Goal: Download file/media

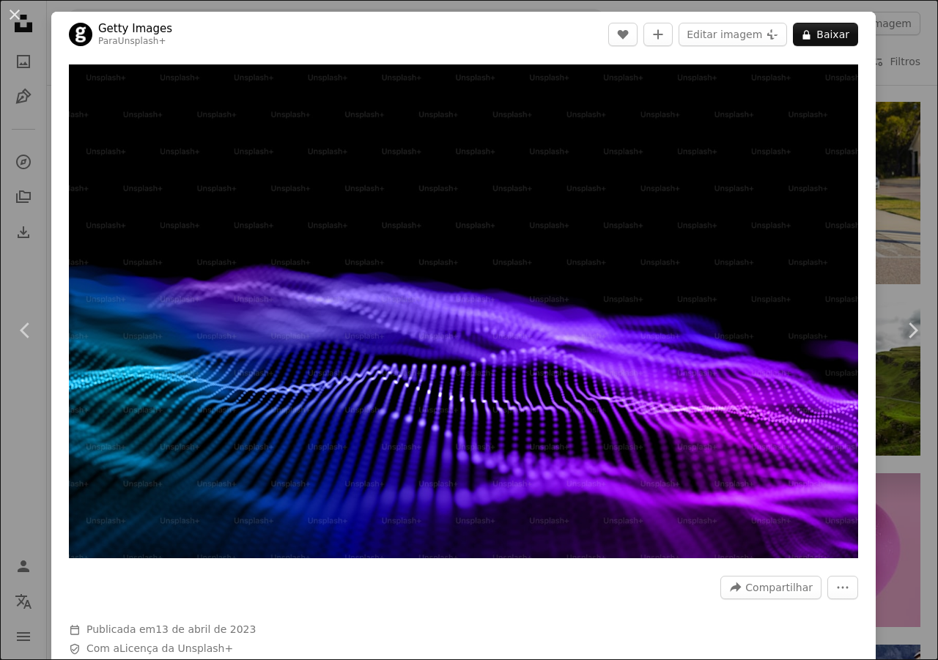
scroll to position [13591, 0]
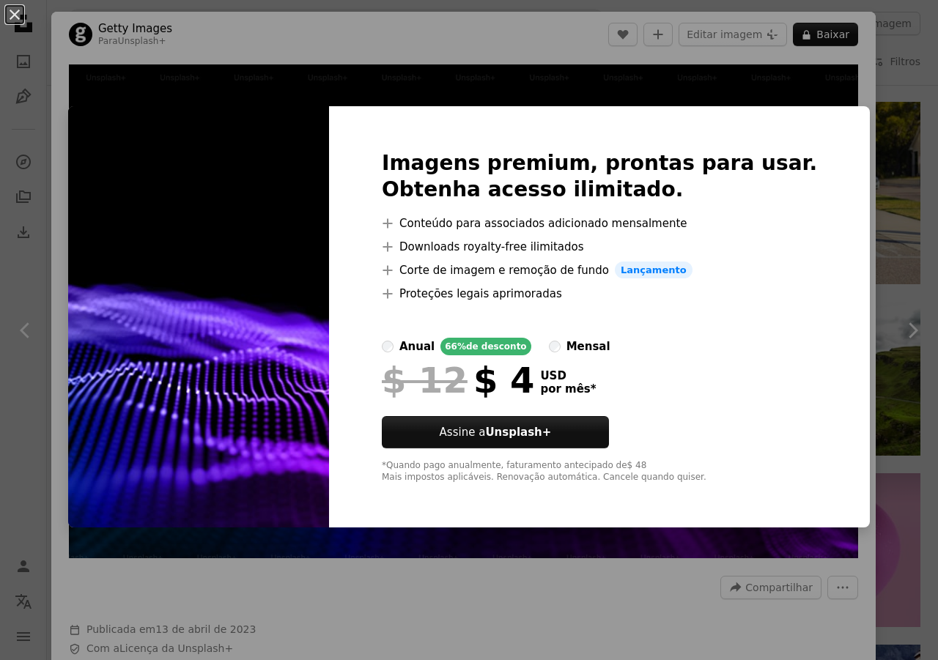
click at [283, 235] on img at bounding box center [198, 317] width 261 height 422
click at [12, 17] on button "An X shape" at bounding box center [15, 15] width 18 height 18
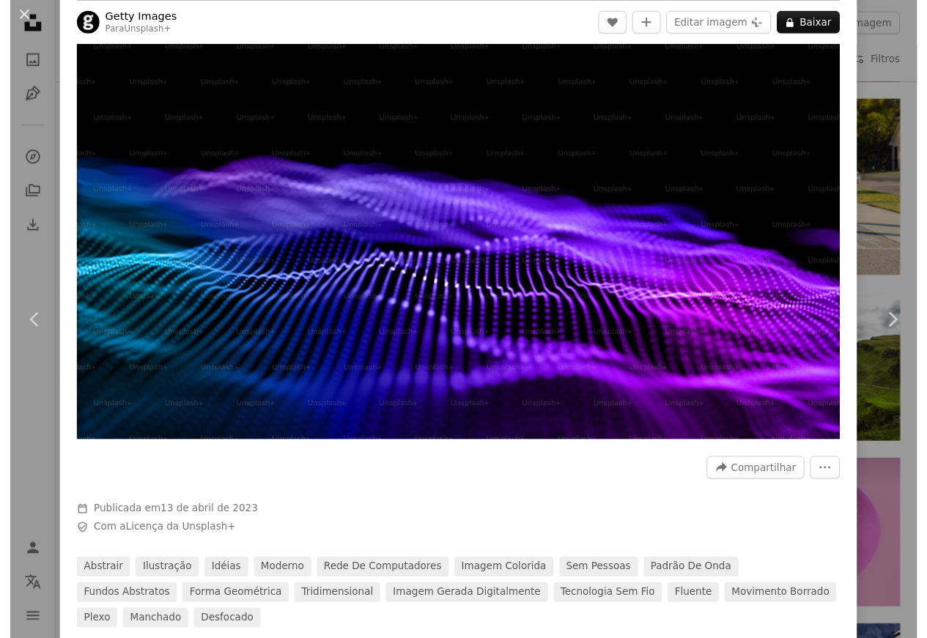
scroll to position [73, 0]
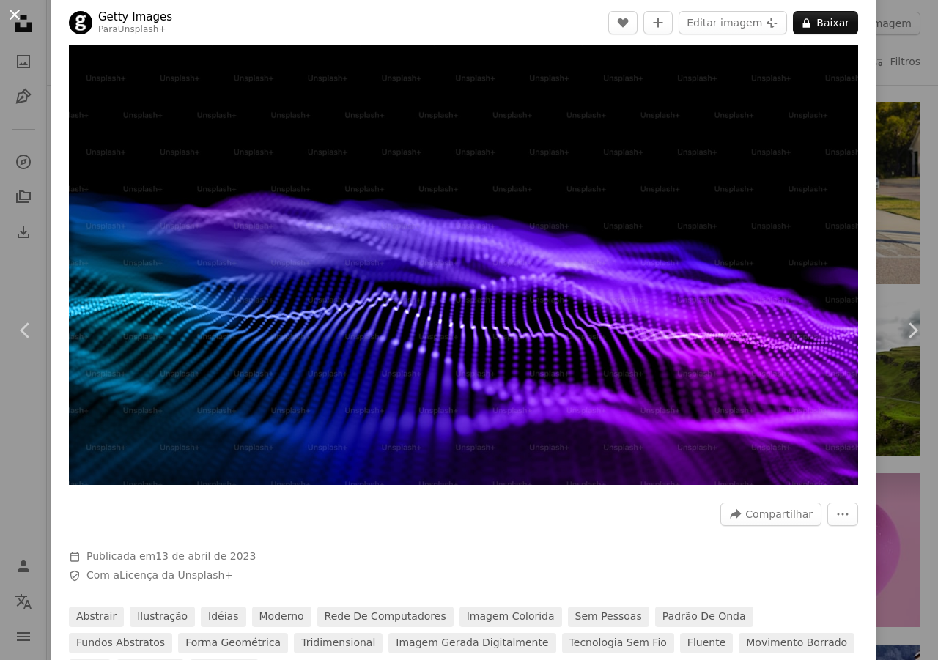
click at [16, 14] on button "An X shape" at bounding box center [15, 15] width 18 height 18
